Goal: Task Accomplishment & Management: Complete application form

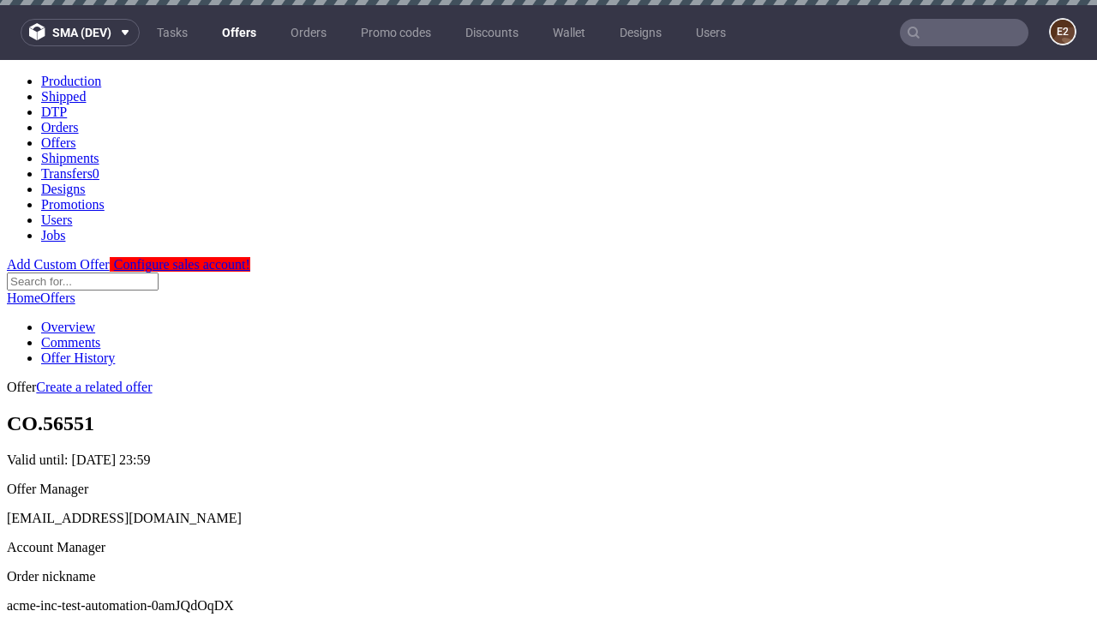
scroll to position [5, 0]
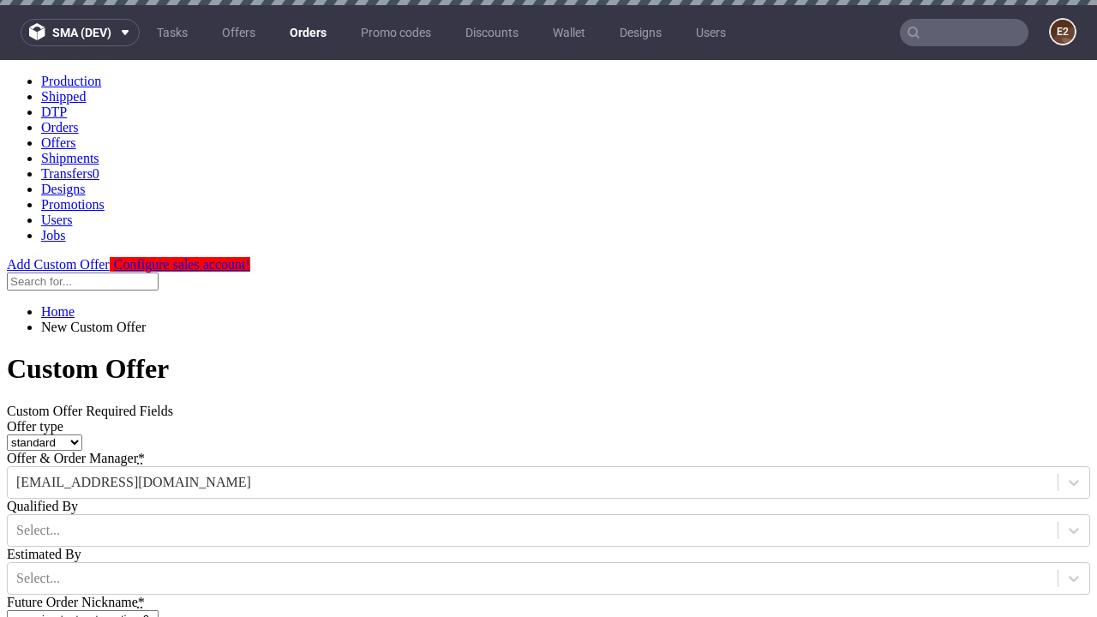
type input "acme-inc-test-automation-0amJQdOqDX"
type input "[DATE]"
type input "[EMAIL_ADDRESS][DOMAIN_NAME]"
select select "gb"
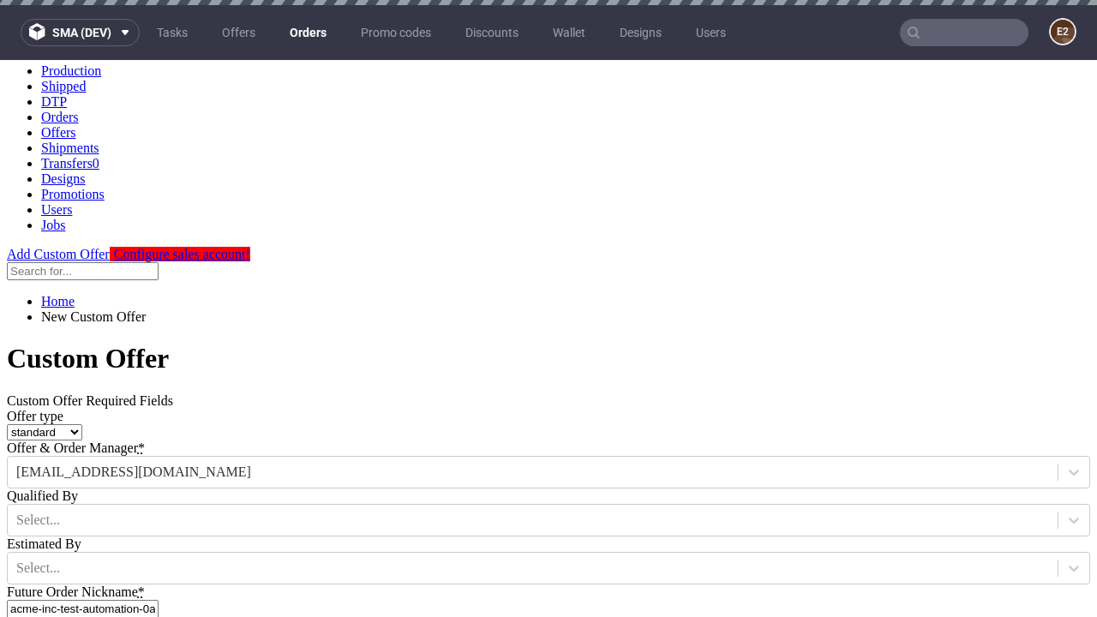
type input "[EMAIL_ADDRESS][DOMAIN_NAME]"
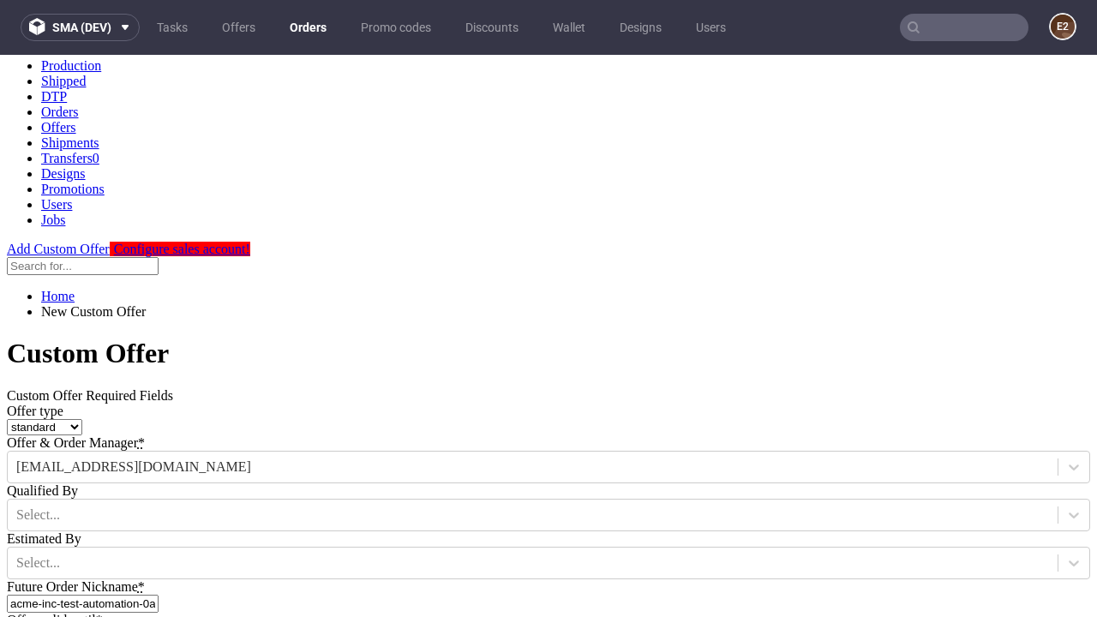
scroll to position [583, 0]
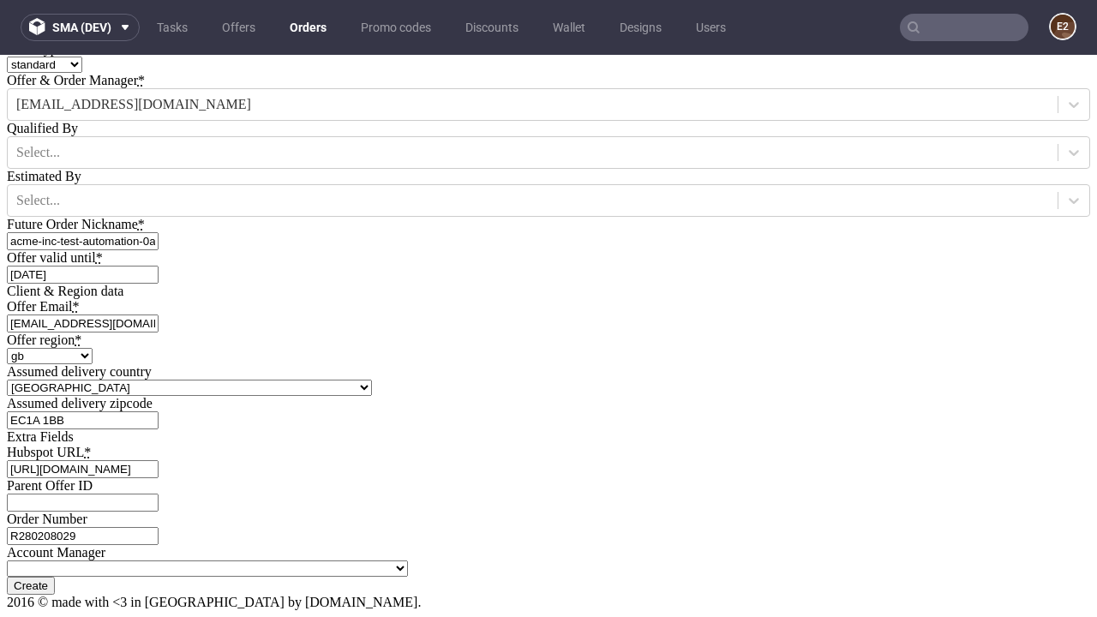
type input "[URL][DOMAIN_NAME]"
click at [55, 577] on input "Create" at bounding box center [31, 586] width 48 height 18
type input "Please wait..."
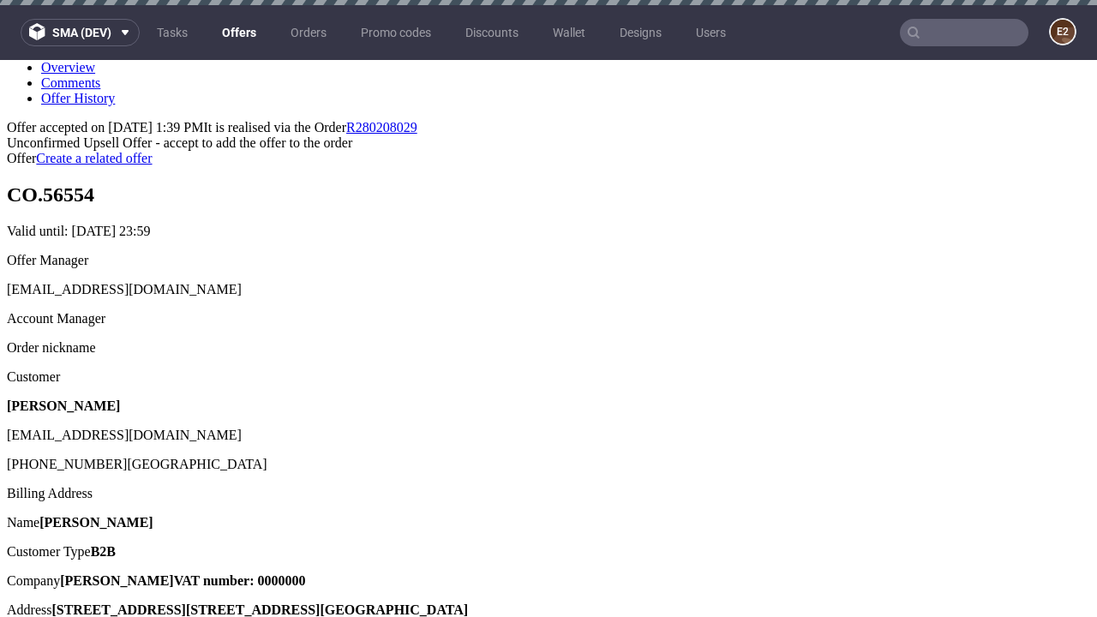
scroll to position [5, 0]
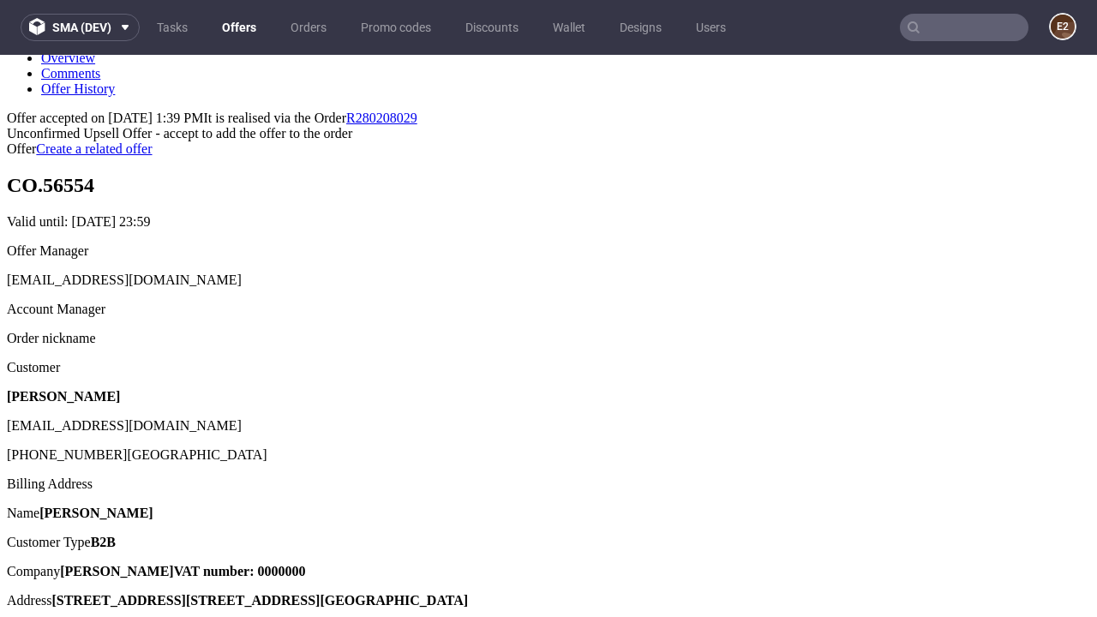
type input "In progress..."
